Goal: Task Accomplishment & Management: Use online tool/utility

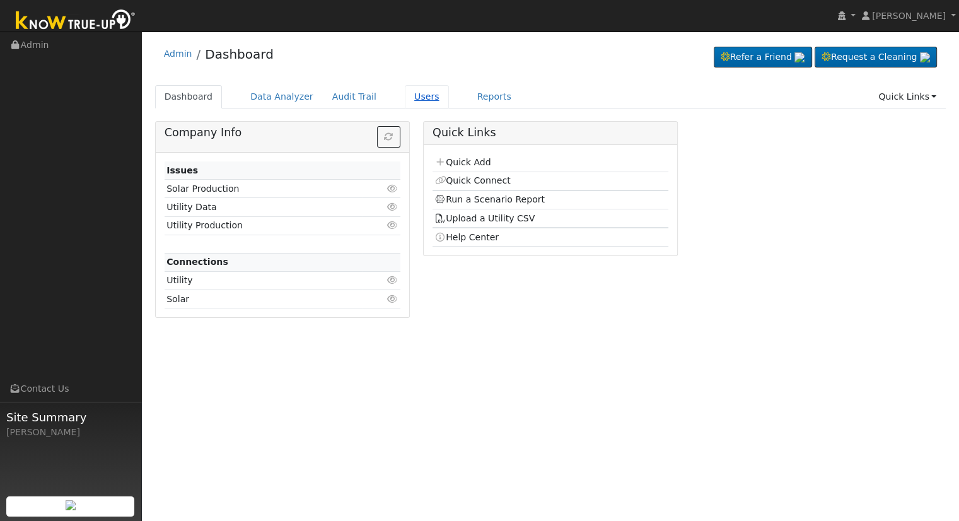
drag, startPoint x: 398, startPoint y: 104, endPoint x: 401, endPoint y: 98, distance: 7.1
click at [405, 104] on link "Users" at bounding box center [427, 96] width 44 height 23
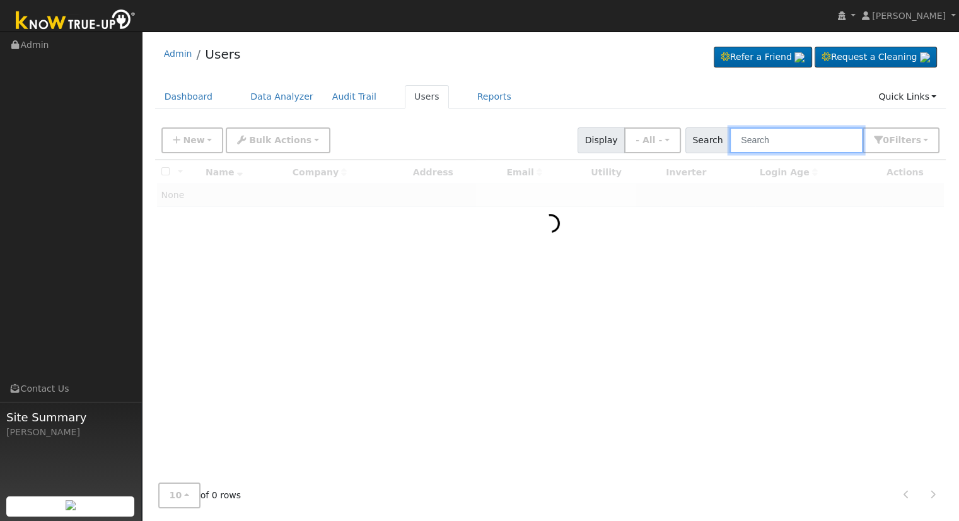
click at [789, 144] on input "text" at bounding box center [797, 140] width 134 height 26
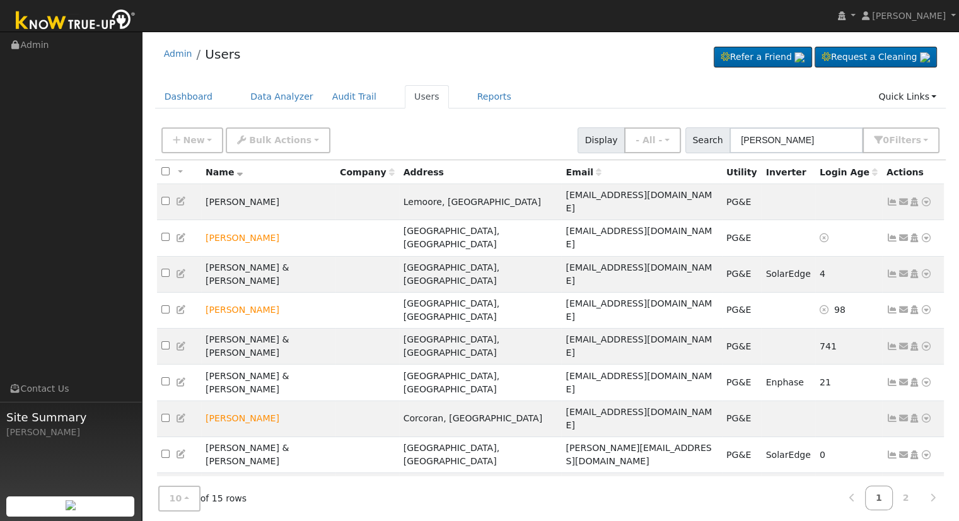
click at [935, 155] on div "New Add User Quick Add Quick Connect Quick Convert Lead Bulk Actions Send Email…" at bounding box center [550, 140] width 791 height 38
click at [614, 106] on ul "Dashboard Data Analyzer Audit Trail Users Reports Quick Links Quick Add Quick C…" at bounding box center [550, 96] width 791 height 23
click at [822, 144] on input "[PERSON_NAME]" at bounding box center [797, 140] width 134 height 26
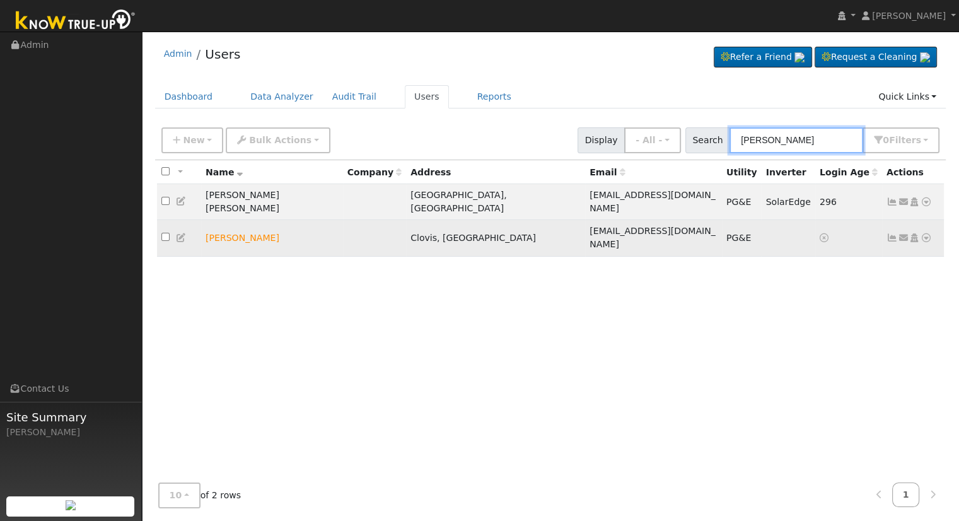
type input "[PERSON_NAME]"
click at [926, 233] on icon at bounding box center [926, 237] width 11 height 9
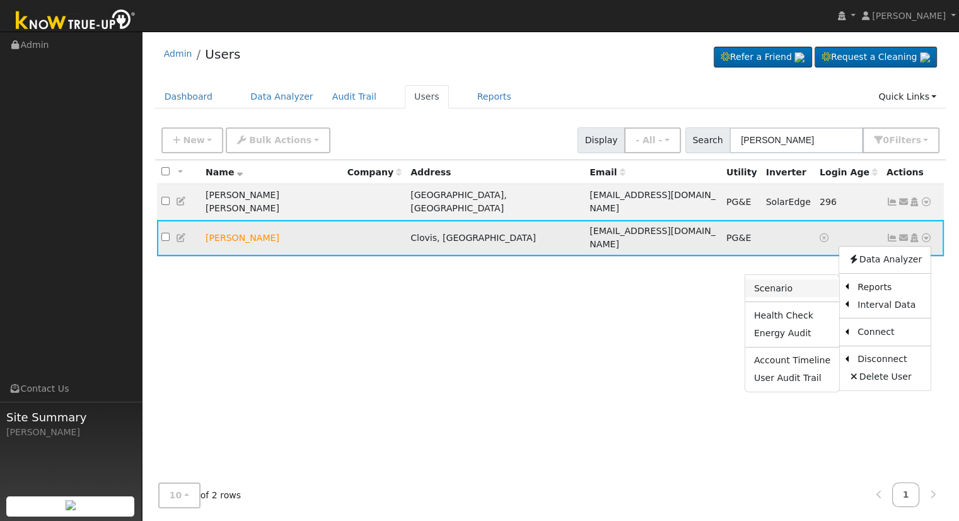
click at [797, 279] on link "Scenario" at bounding box center [792, 288] width 94 height 18
